Goal: Information Seeking & Learning: Understand process/instructions

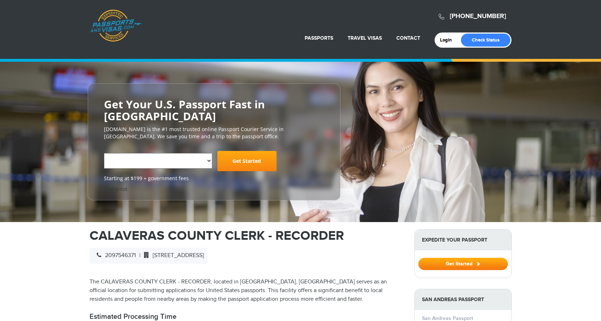
select select "**********"
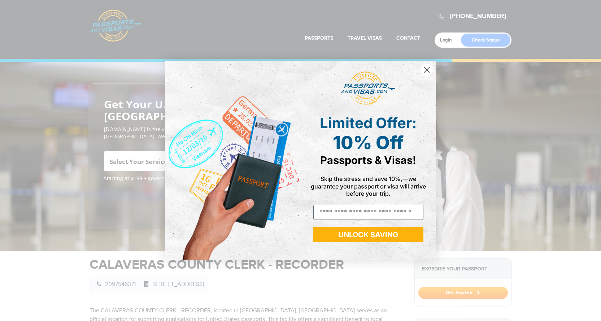
click at [425, 69] on circle "Close dialog" at bounding box center [427, 70] width 12 height 12
click at [426, 70] on circle "Close dialog" at bounding box center [427, 70] width 12 height 12
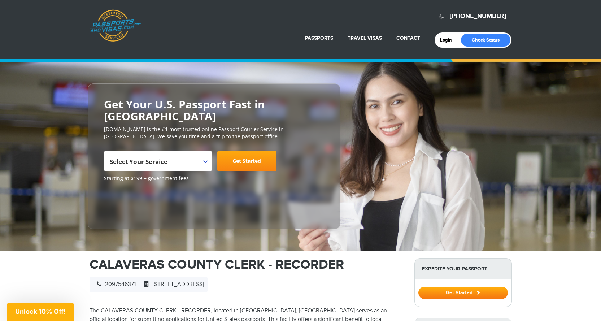
click at [427, 68] on div "Close dialog Limited Offer: 10% Off Passports & Visas! Skip the stress and save…" at bounding box center [300, 160] width 285 height 214
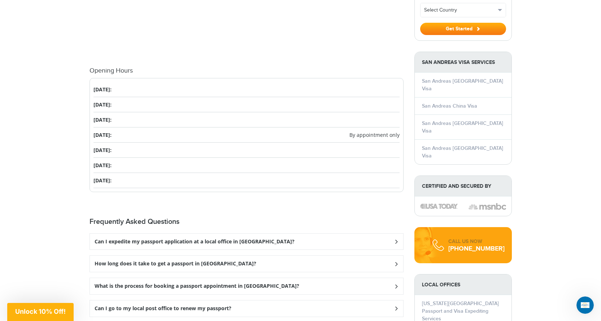
scroll to position [722, 0]
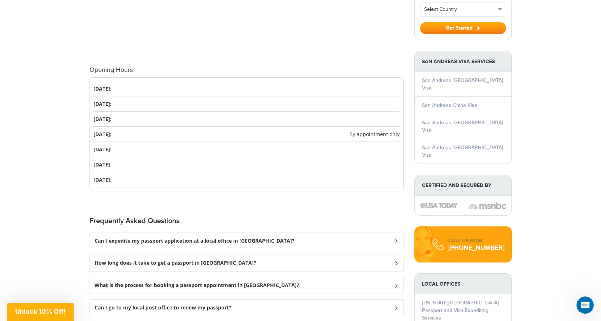
click at [395, 241] on icon at bounding box center [395, 240] width 7 height 5
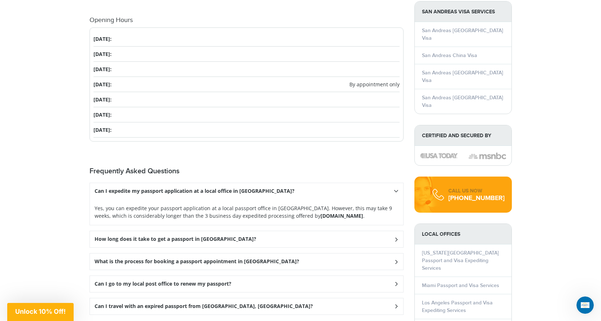
scroll to position [794, 0]
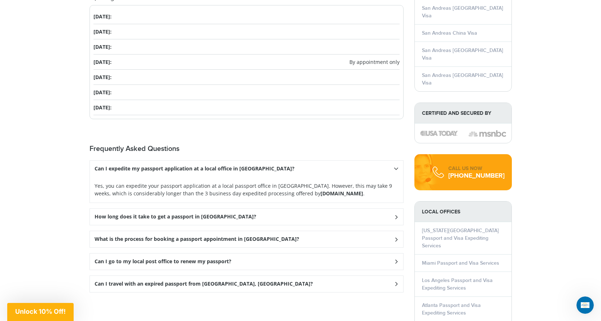
click at [396, 172] on icon at bounding box center [396, 168] width 5 height 7
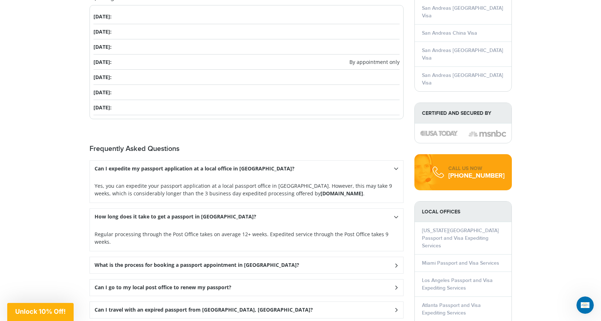
click at [395, 172] on icon at bounding box center [396, 168] width 5 height 7
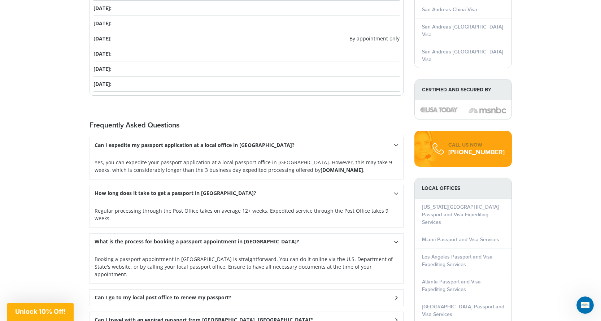
scroll to position [830, 0]
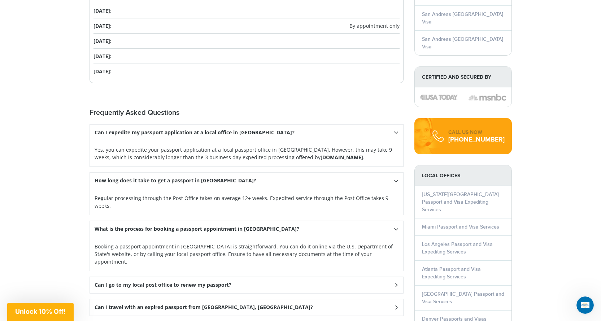
click at [396, 136] on icon at bounding box center [396, 132] width 5 height 7
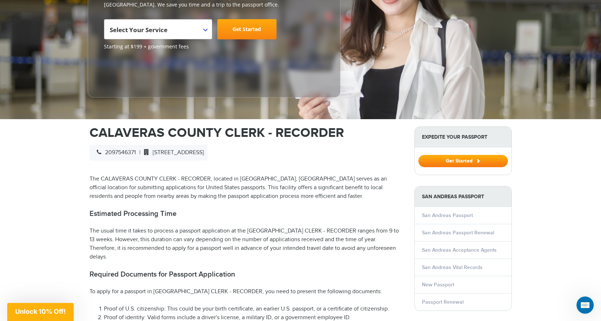
scroll to position [144, 0]
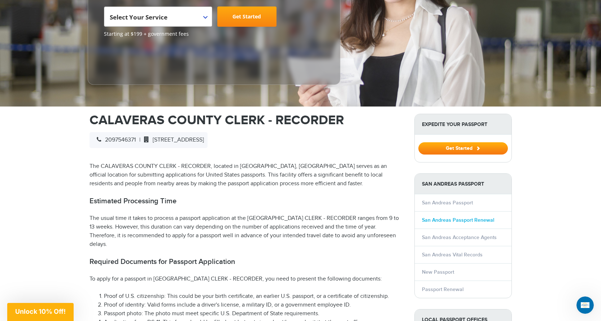
click at [449, 219] on link "San Andreas Passport Renewal" at bounding box center [458, 220] width 72 height 6
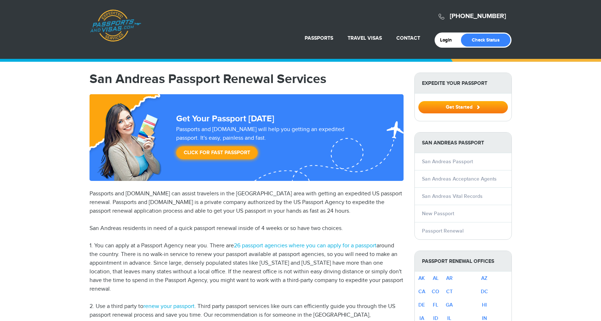
select select "**********"
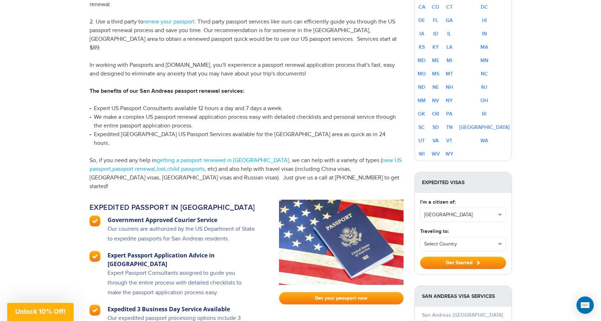
scroll to position [253, 0]
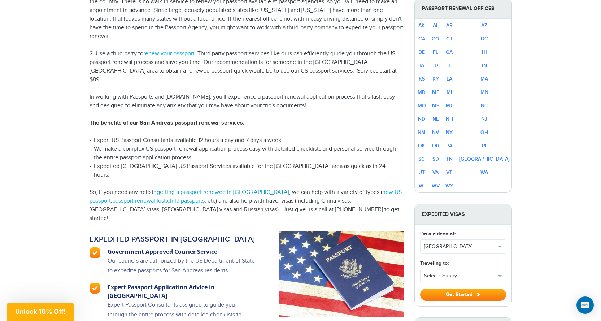
click at [219, 189] on link "getting a passport renewed in San Andreas" at bounding box center [223, 192] width 133 height 7
